Goal: Information Seeking & Learning: Learn about a topic

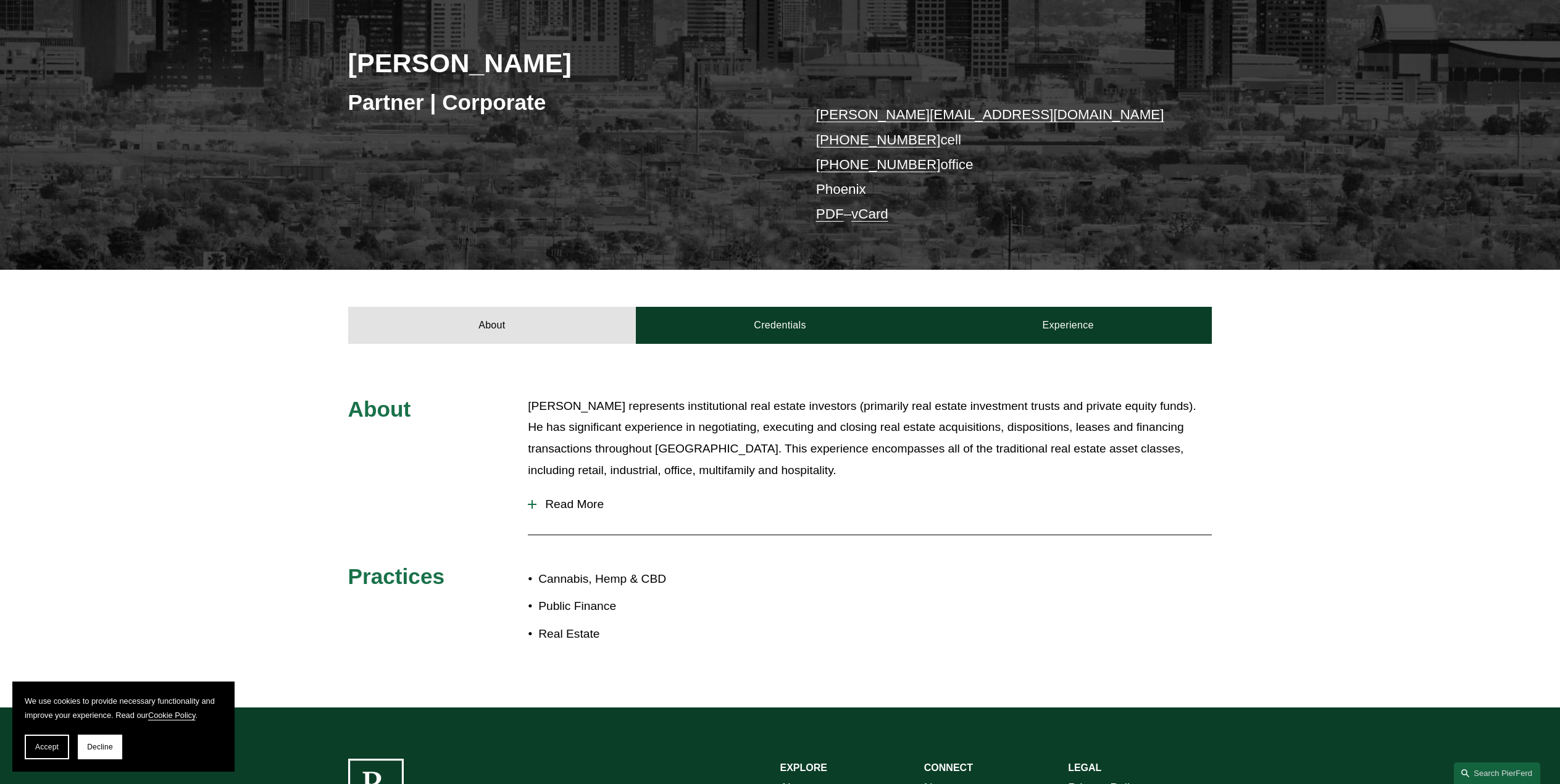
scroll to position [185, 0]
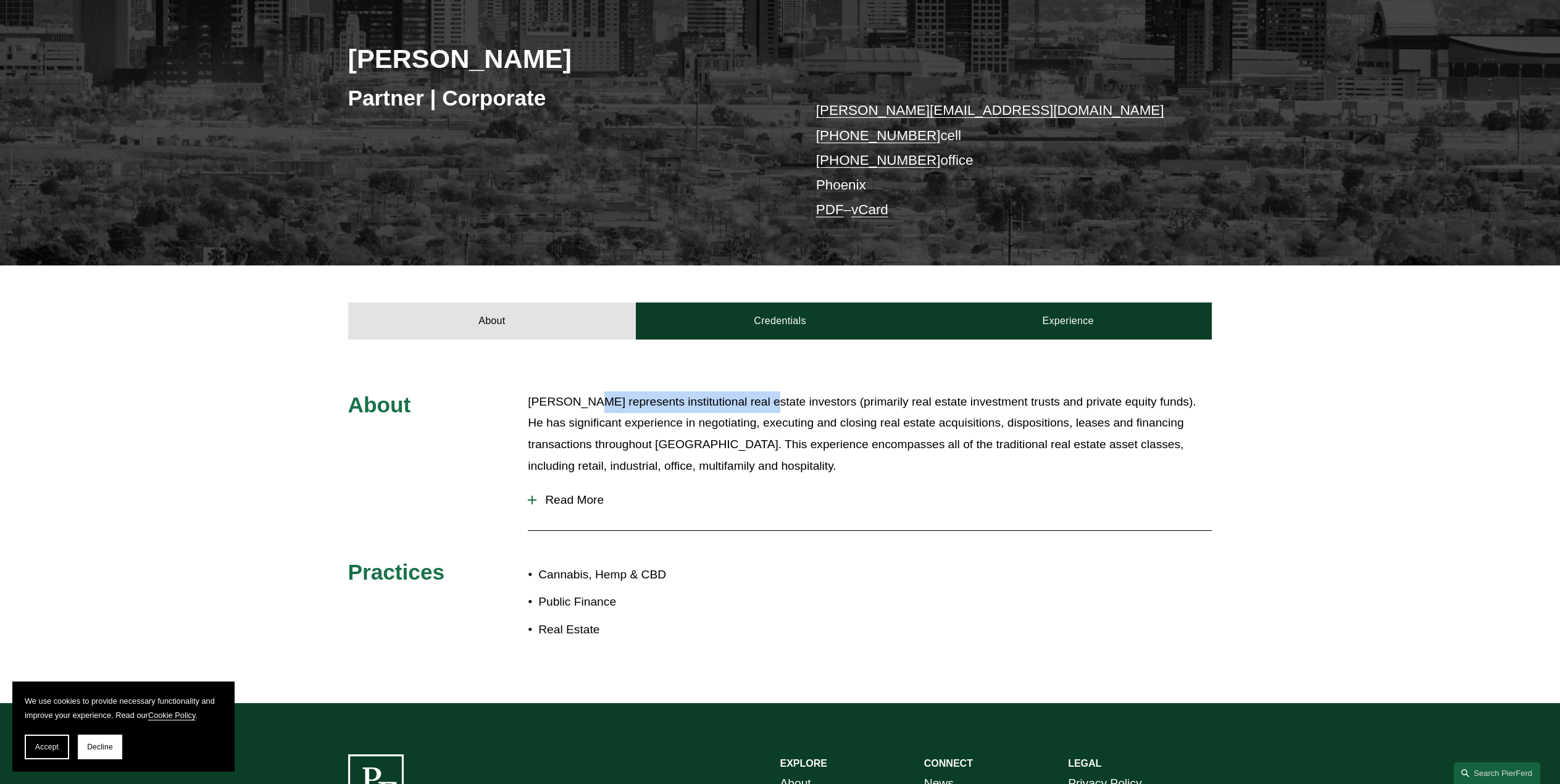
drag, startPoint x: 587, startPoint y: 408, endPoint x: 763, endPoint y: 405, distance: 176.0
click at [761, 405] on p "John represents institutional real estate investors (primarily real estate inve…" at bounding box center [870, 434] width 684 height 85
drag, startPoint x: 819, startPoint y: 418, endPoint x: 805, endPoint y: 431, distance: 19.1
click at [917, 424] on p "John represents institutional real estate investors (primarily real estate inve…" at bounding box center [870, 434] width 684 height 85
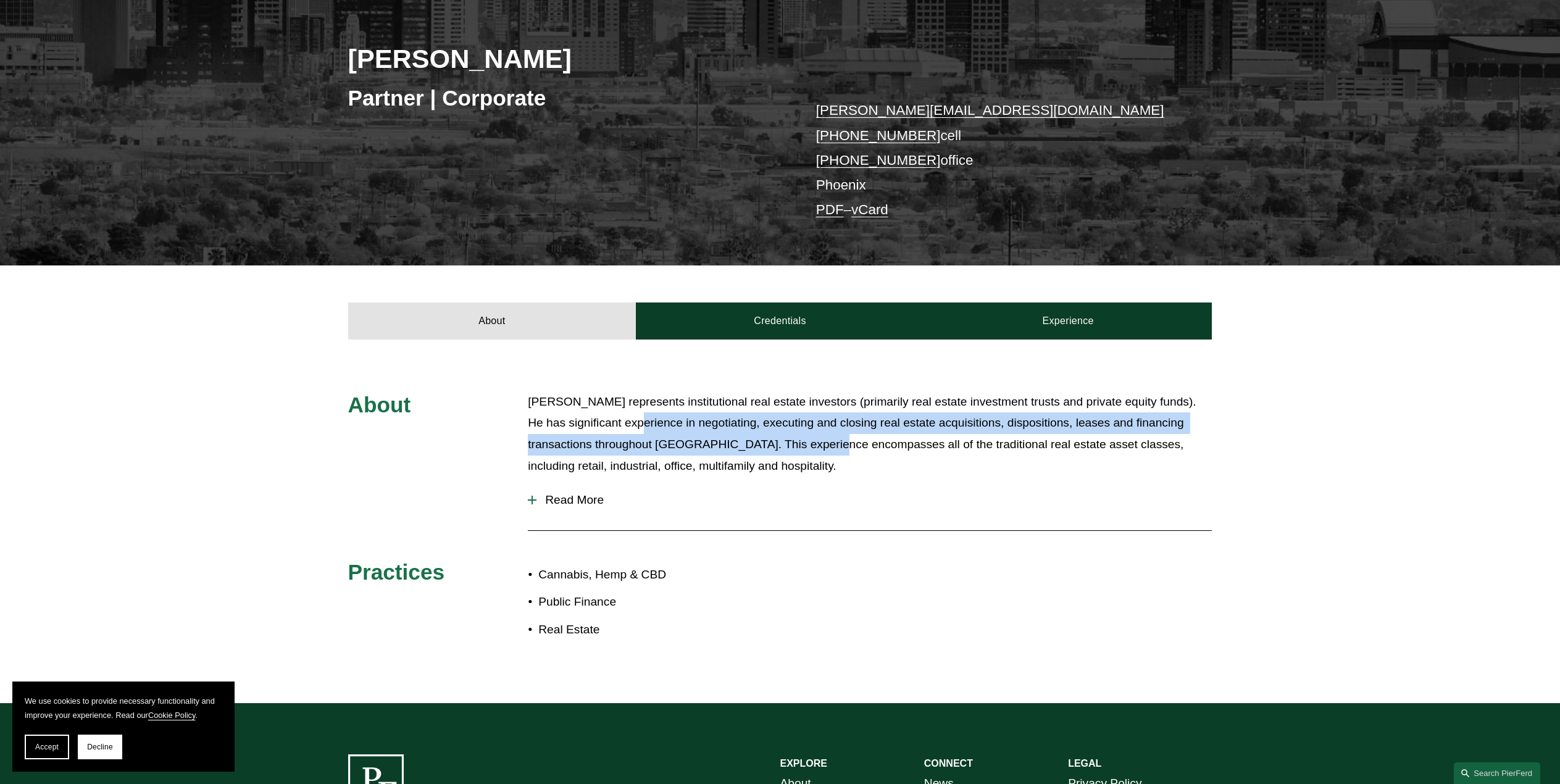
drag, startPoint x: 648, startPoint y: 421, endPoint x: 818, endPoint y: 436, distance: 170.7
click at [815, 436] on p "John represents institutional real estate investors (primarily real estate inve…" at bounding box center [870, 434] width 684 height 85
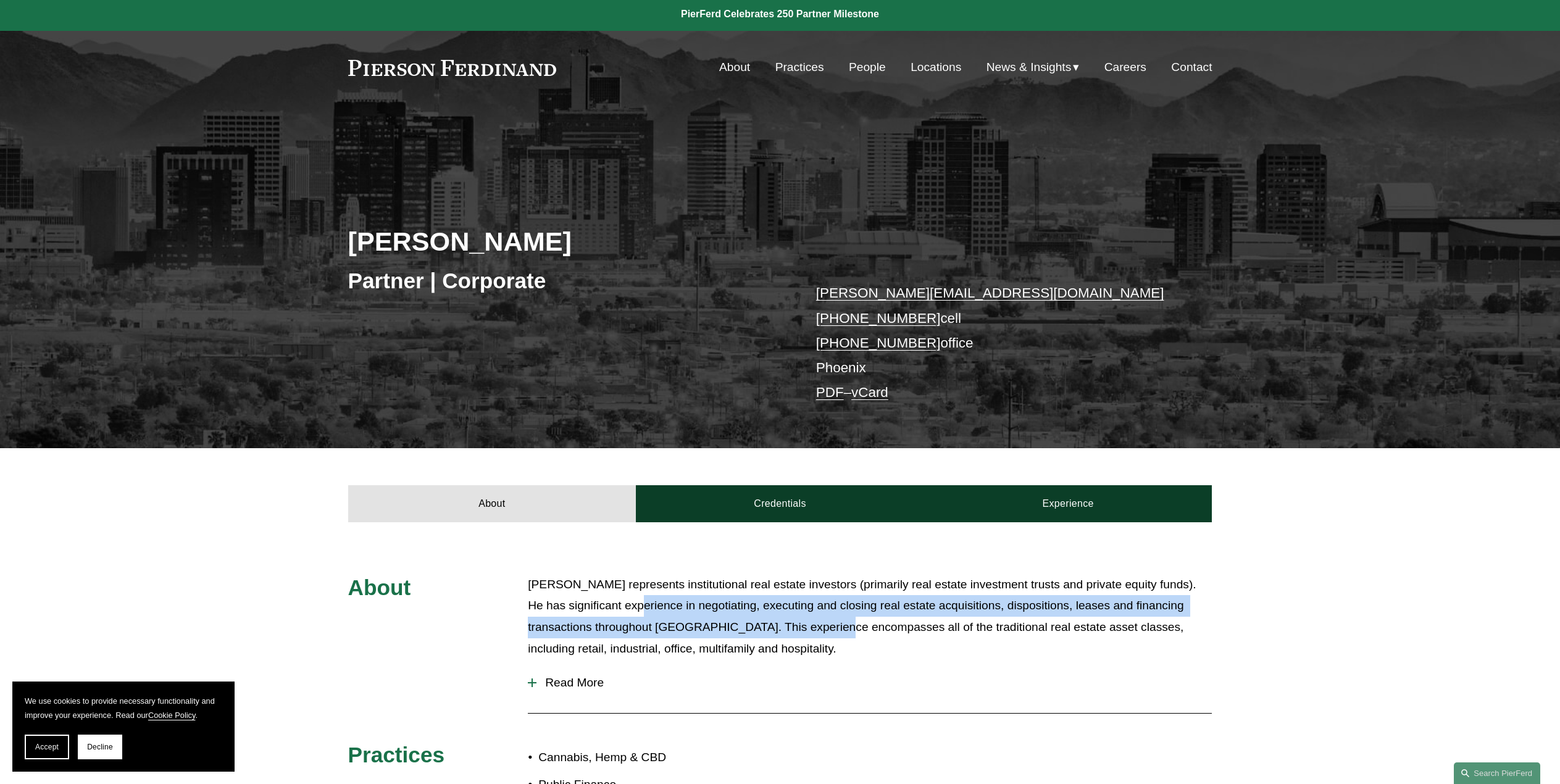
scroll to position [0, 0]
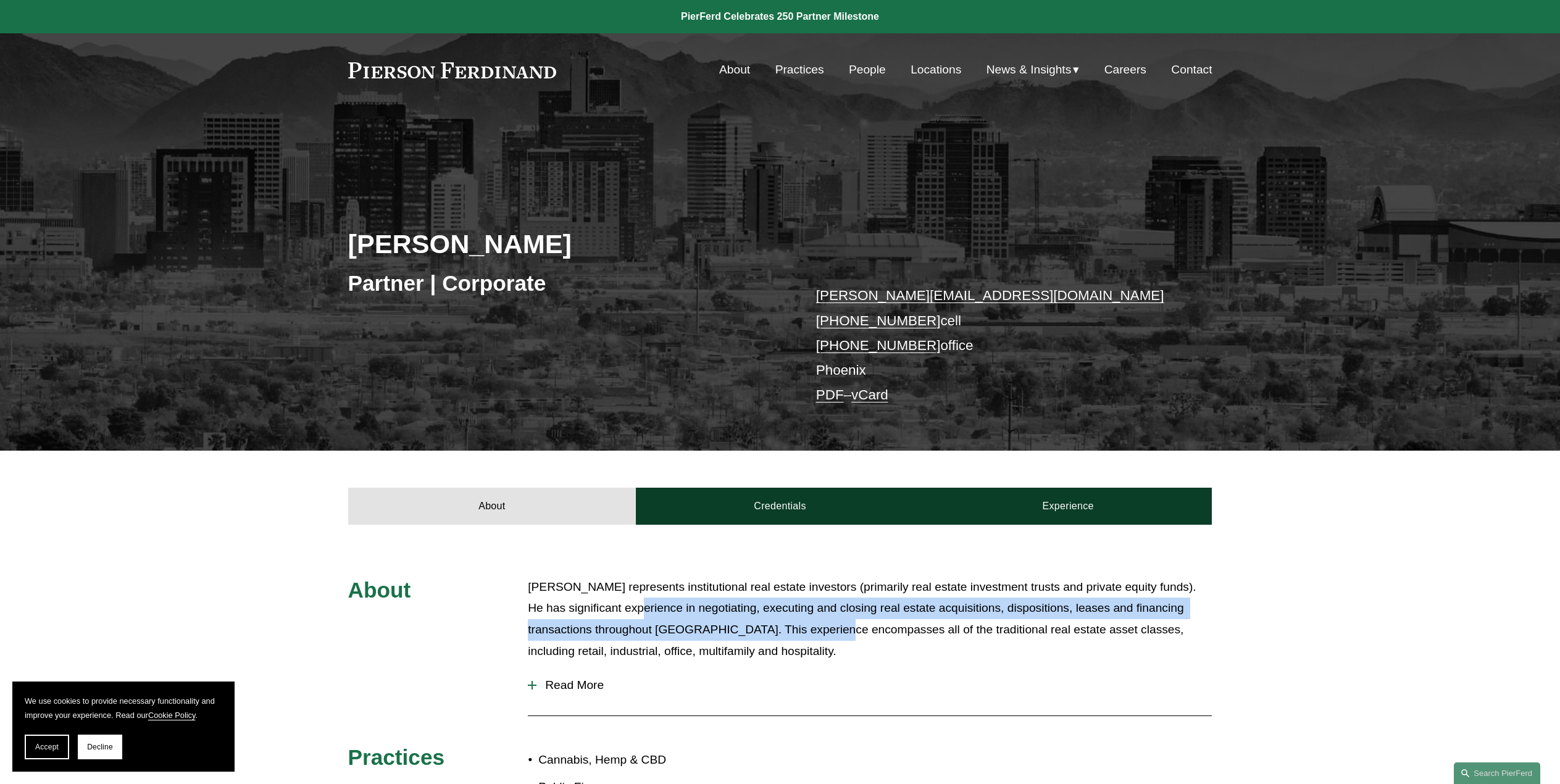
click at [860, 69] on link "People" at bounding box center [867, 70] width 37 height 24
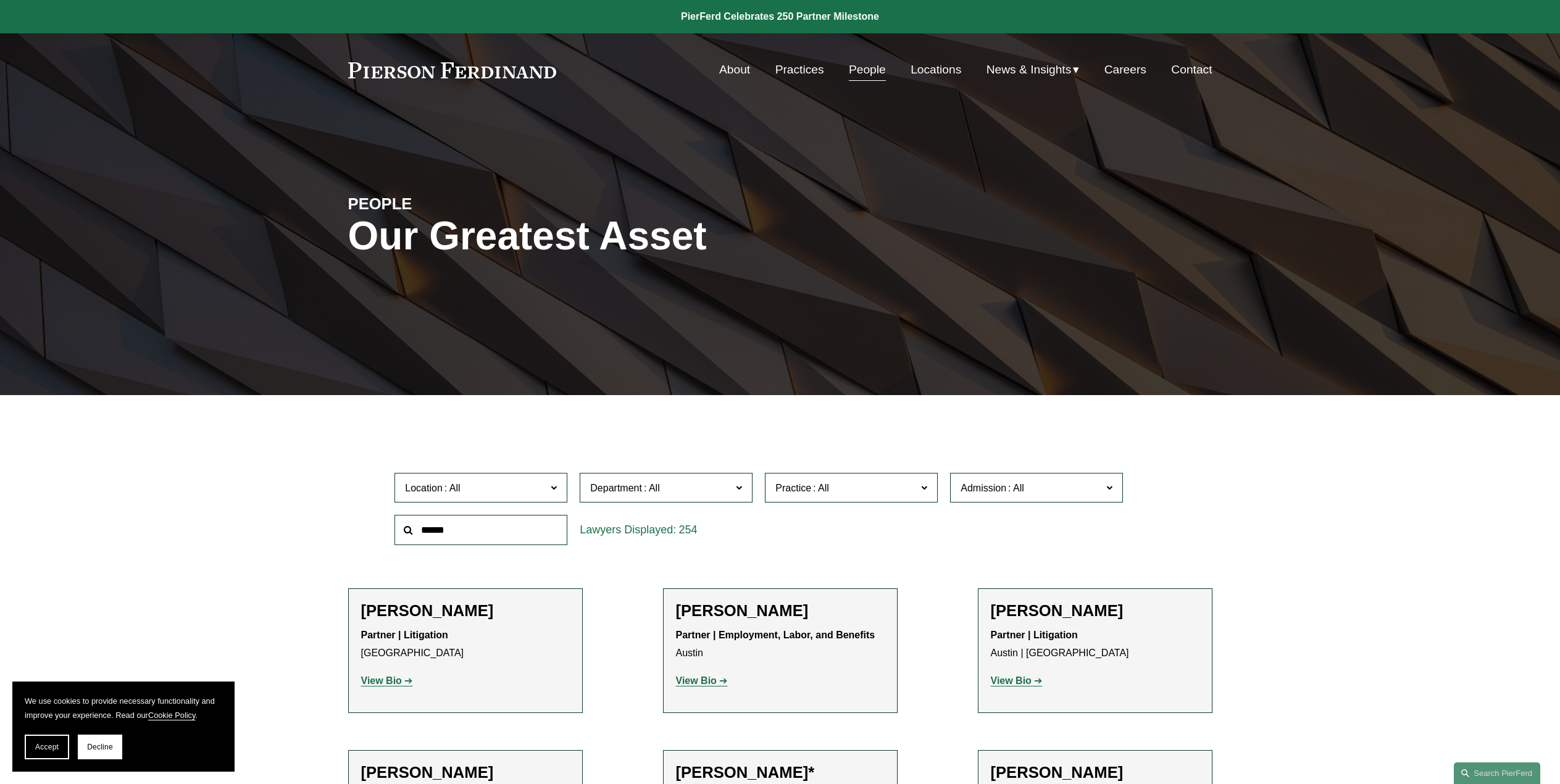
click at [714, 67] on div "About Practices People Locations News & Insights News Insights Blogs Careers Co…" at bounding box center [903, 70] width 617 height 24
click at [728, 71] on link "About" at bounding box center [734, 70] width 31 height 24
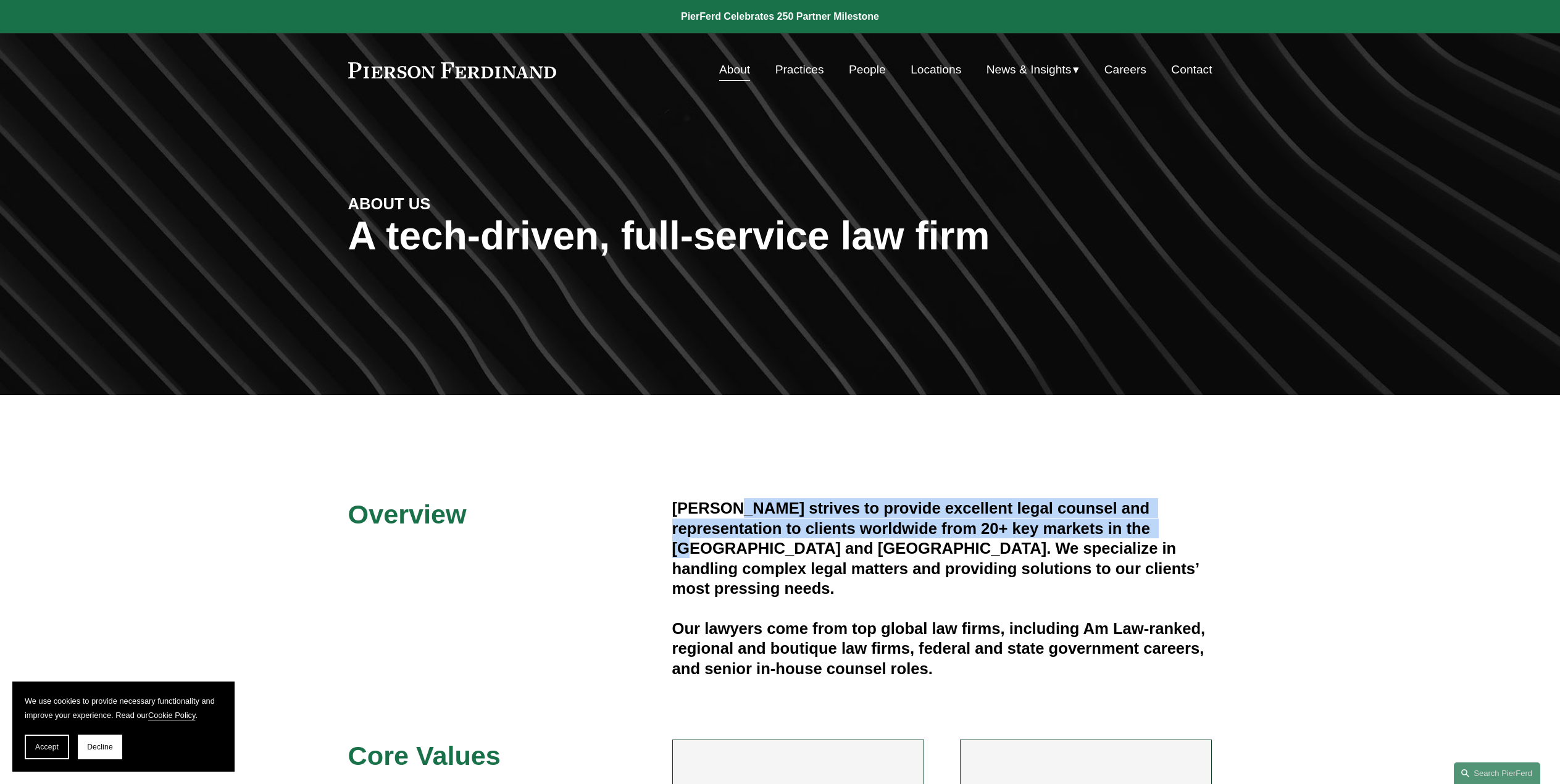
drag, startPoint x: 728, startPoint y: 507, endPoint x: 1163, endPoint y: 549, distance: 437.0
click at [1145, 529] on h4 "Pierson Ferdinand strives to provide excellent legal counsel and representation…" at bounding box center [942, 548] width 540 height 100
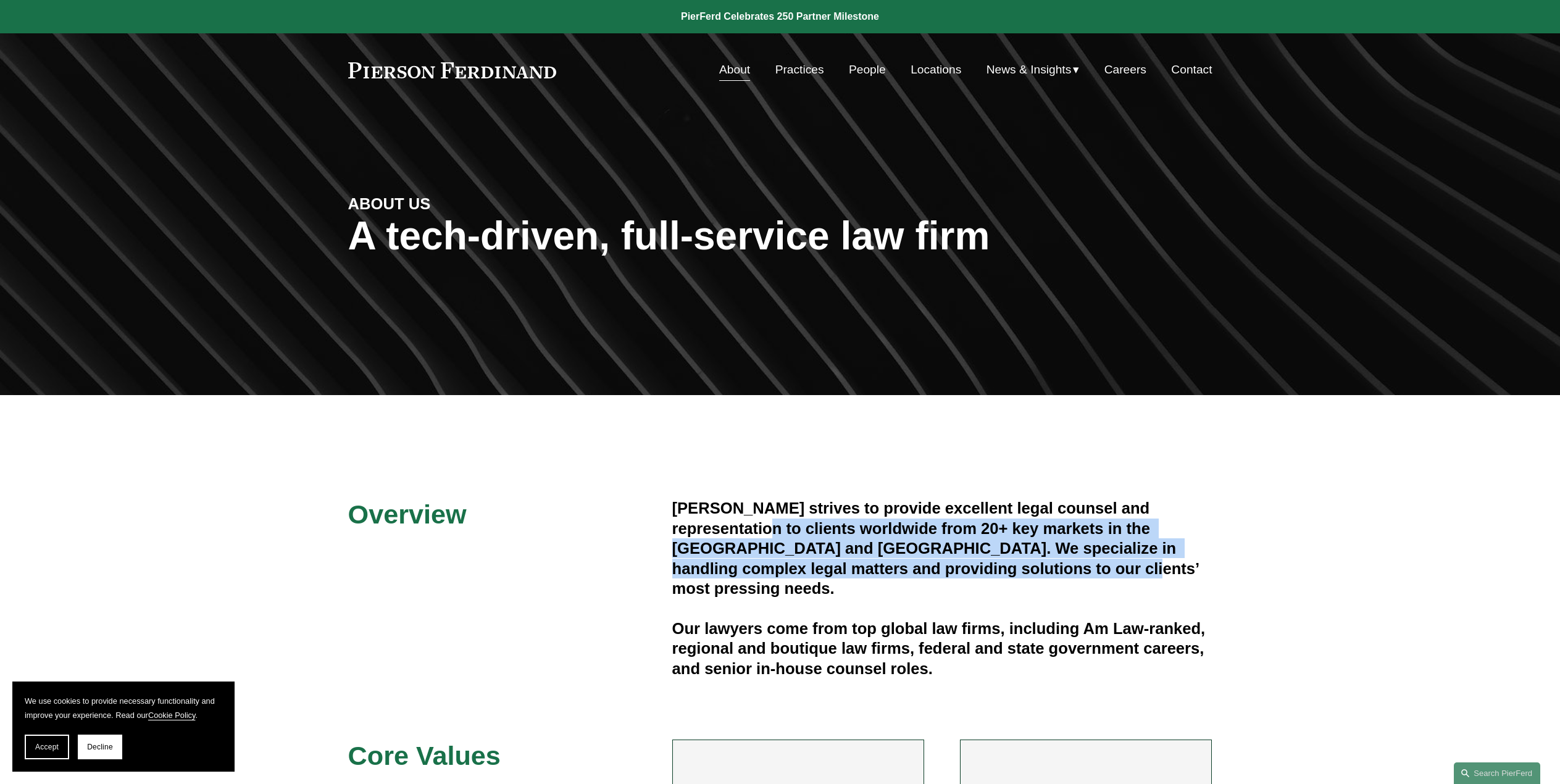
drag, startPoint x: 1161, startPoint y: 565, endPoint x: 741, endPoint y: 530, distance: 421.5
click at [741, 530] on h4 "Pierson Ferdinand strives to provide excellent legal counsel and representation…" at bounding box center [942, 548] width 540 height 100
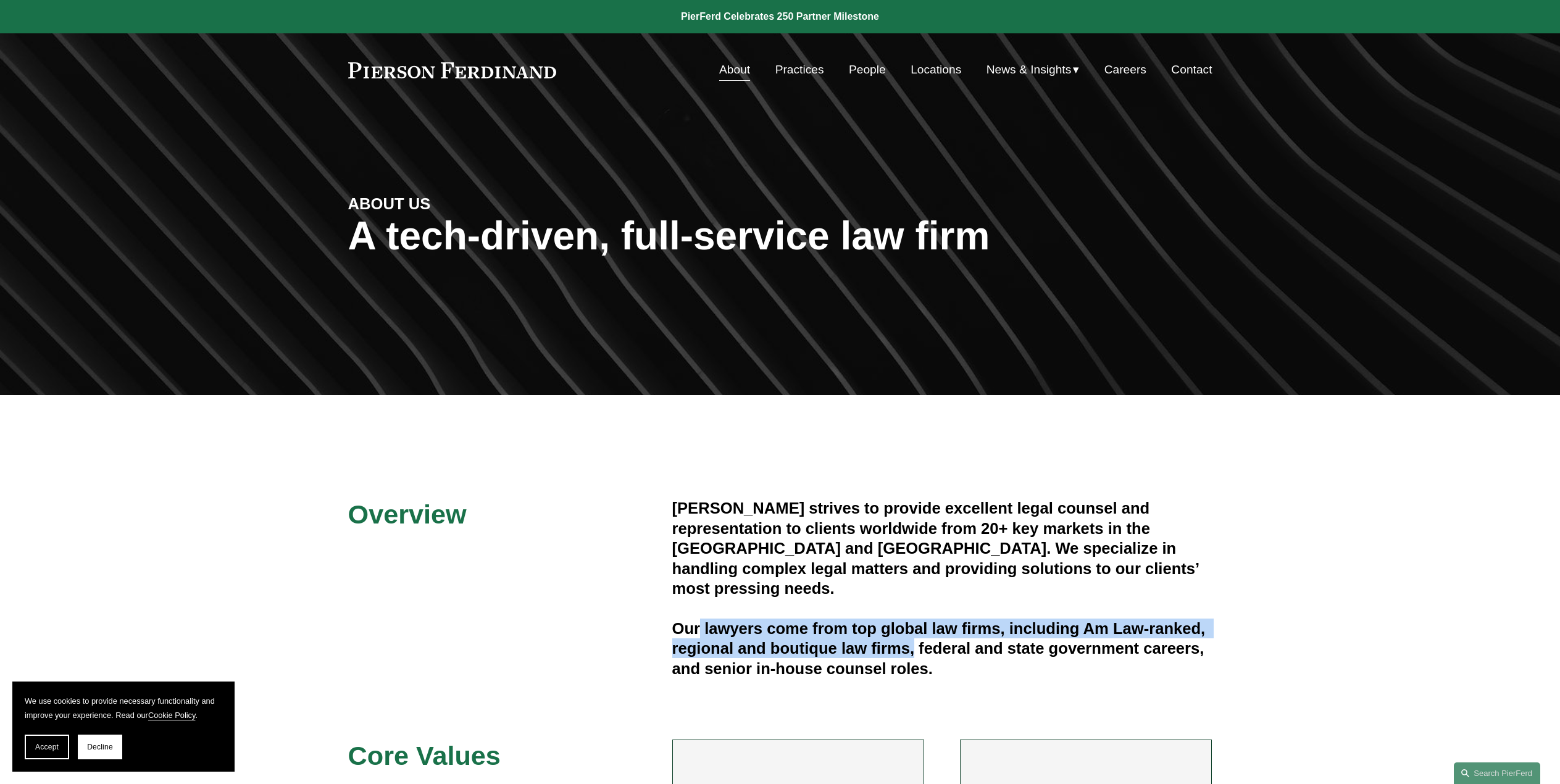
drag, startPoint x: 721, startPoint y: 618, endPoint x: 961, endPoint y: 621, distance: 240.0
click at [952, 621] on h4 "Our lawyers come from top global law firms, including Am Law-ranked, regional a…" at bounding box center [942, 648] width 540 height 60
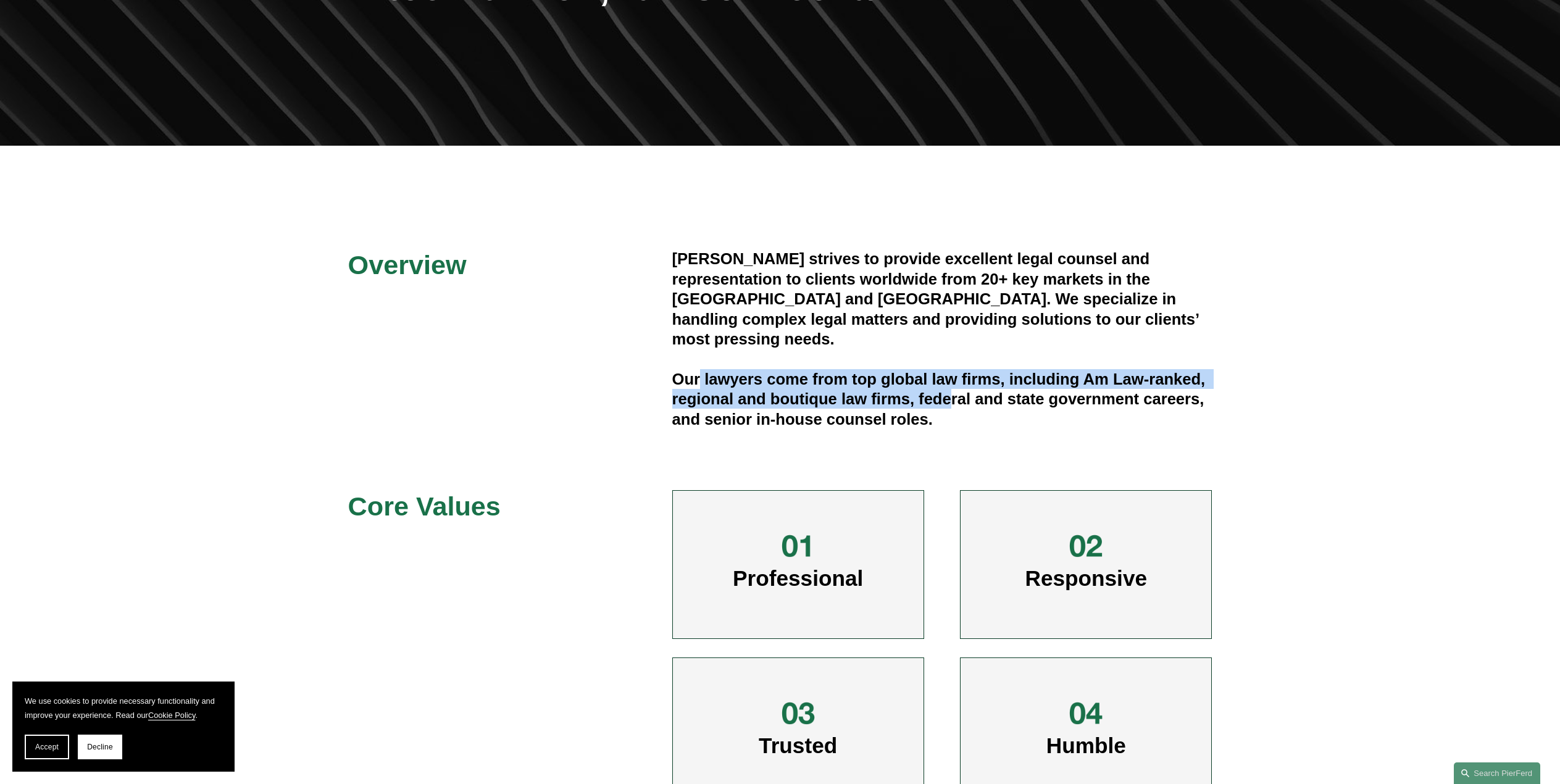
scroll to position [185, 0]
